Goal: Transaction & Acquisition: Purchase product/service

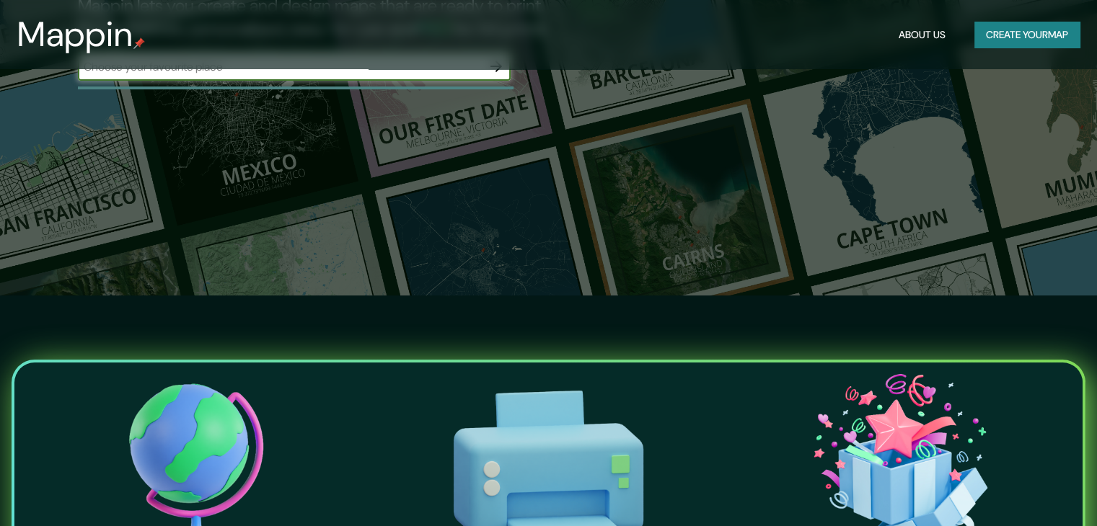
scroll to position [216, 0]
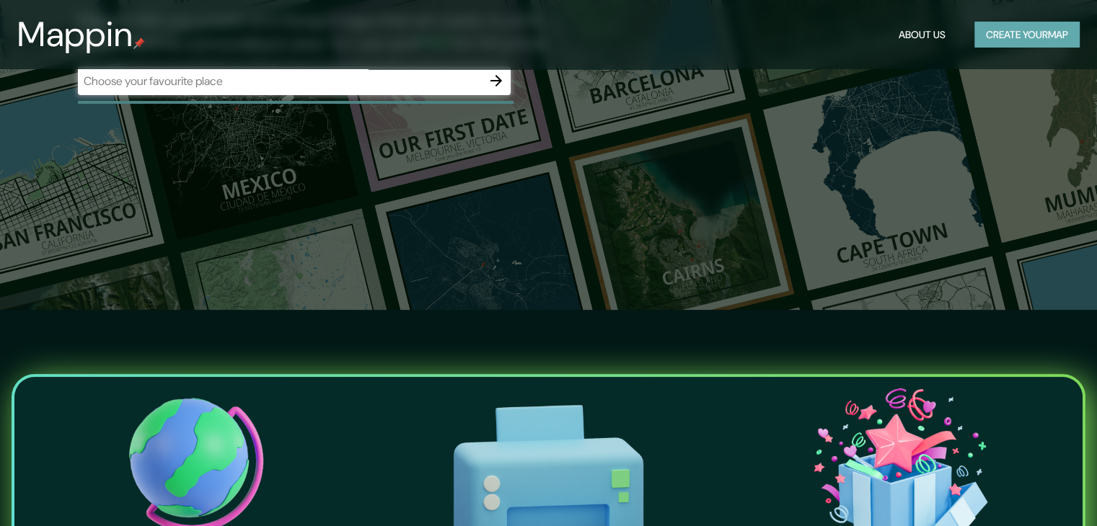
click at [981, 41] on button "Create your map" at bounding box center [1026, 35] width 105 height 27
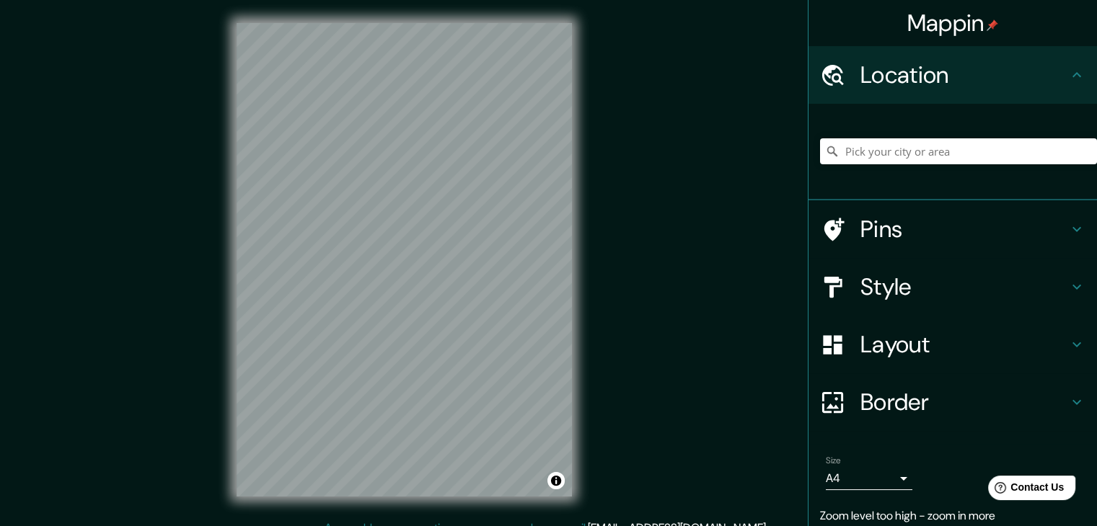
click at [917, 282] on h4 "Style" at bounding box center [964, 287] width 208 height 29
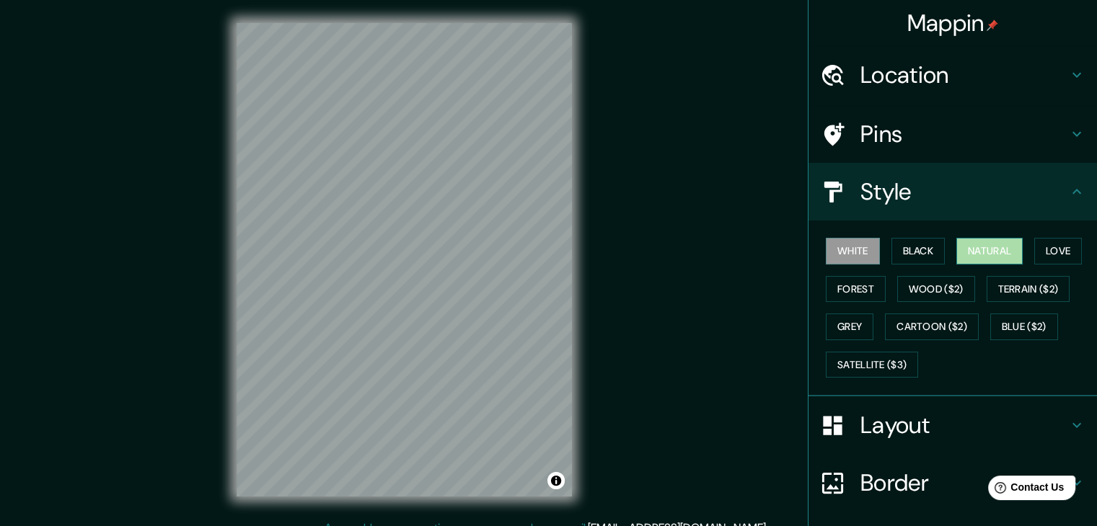
click at [989, 254] on button "Natural" at bounding box center [989, 251] width 66 height 27
click at [1003, 288] on button "Terrain ($2)" at bounding box center [1028, 289] width 84 height 27
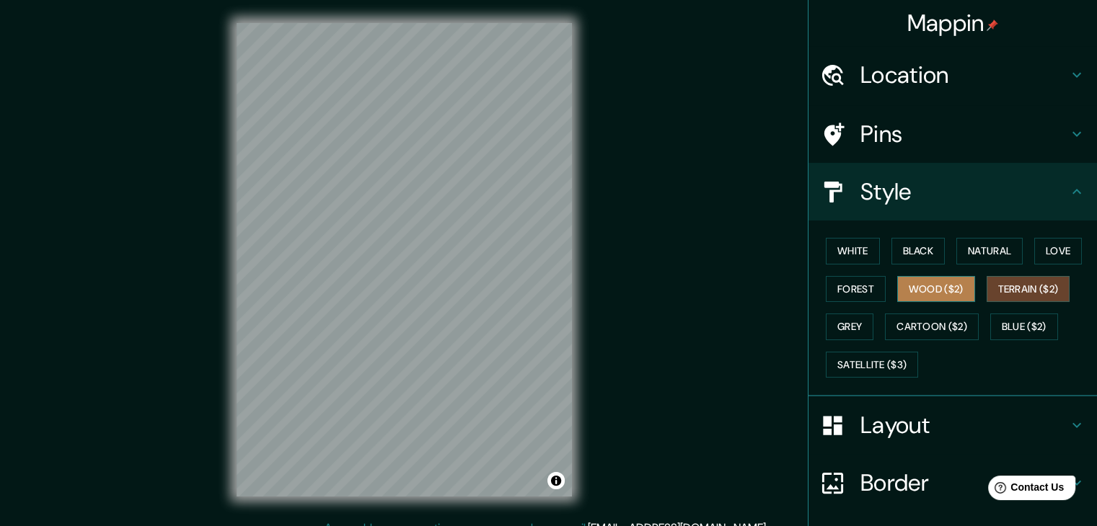
click at [915, 288] on button "Wood ($2)" at bounding box center [936, 289] width 78 height 27
